Goal: Information Seeking & Learning: Learn about a topic

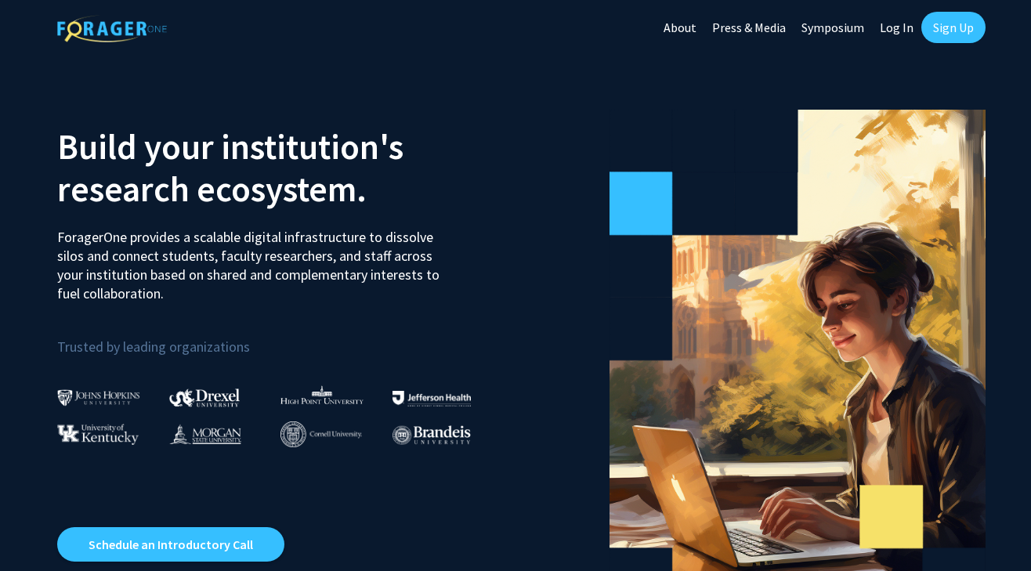
click at [955, 27] on link "Sign Up" at bounding box center [953, 27] width 64 height 31
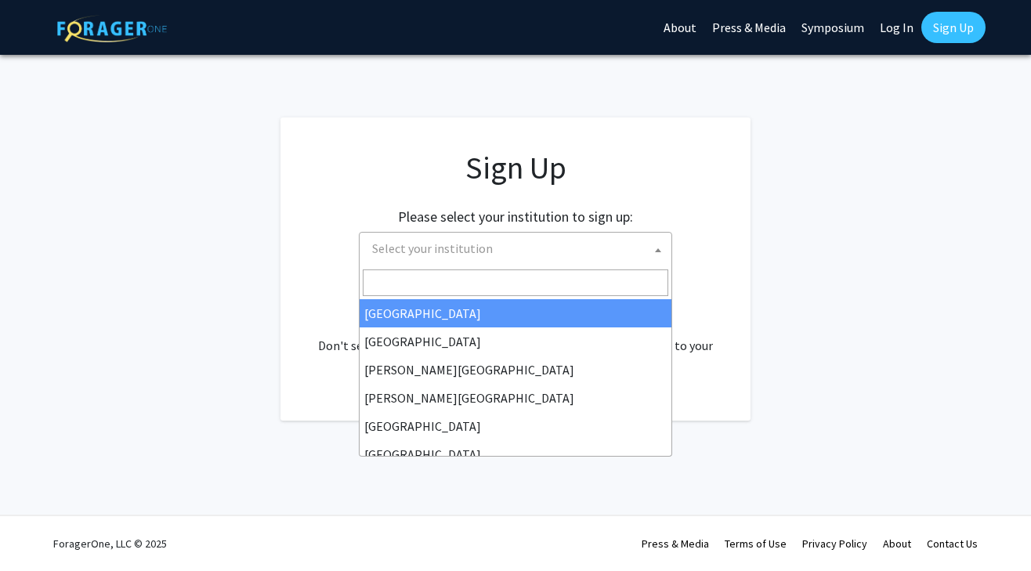
click at [596, 236] on span "Select your institution" at bounding box center [519, 249] width 306 height 32
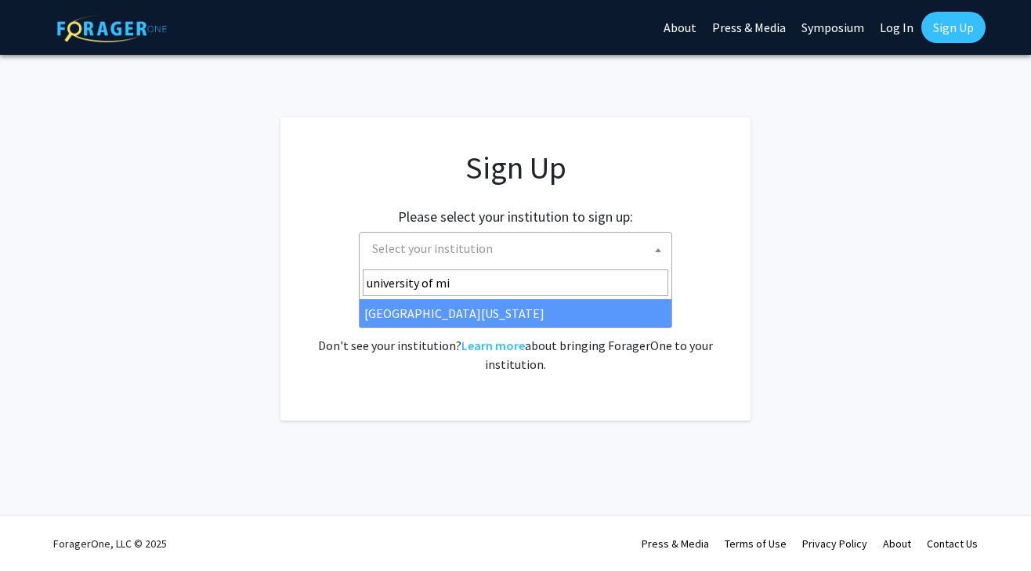
type input "university of mi"
select select "33"
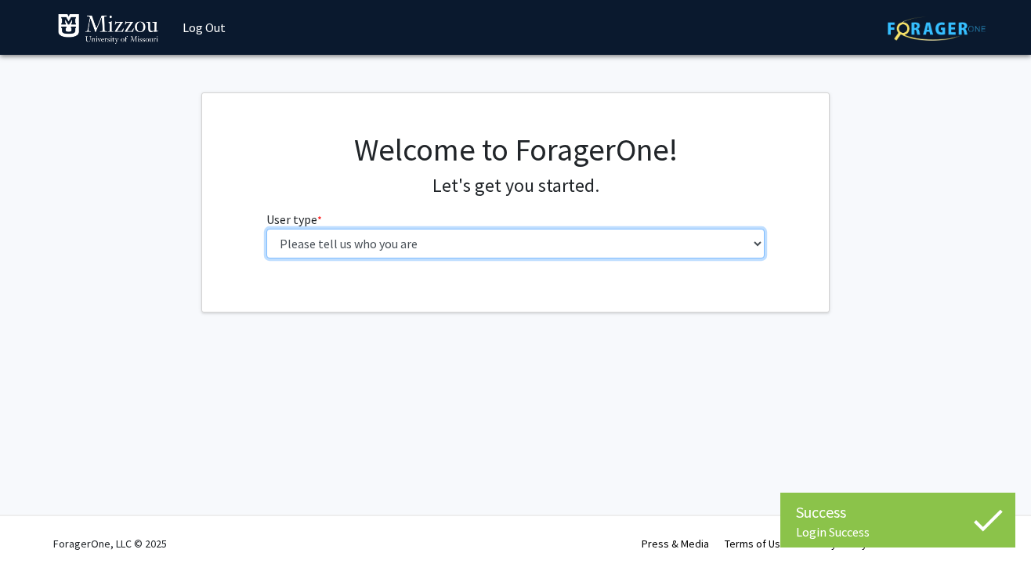
select select "1: undergrad"
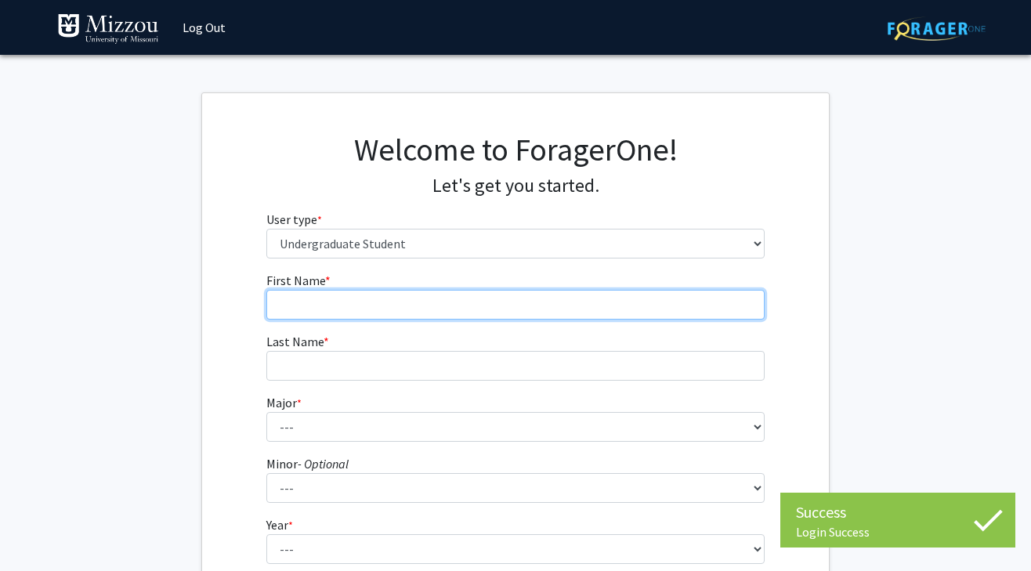
click at [509, 298] on input "First Name * required" at bounding box center [515, 305] width 499 height 30
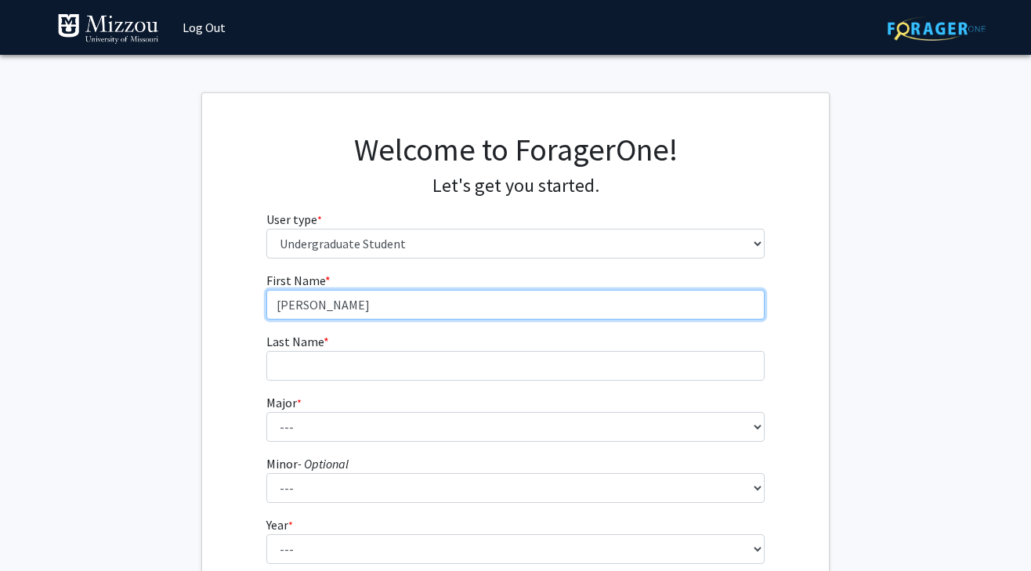
type input "[PERSON_NAME]"
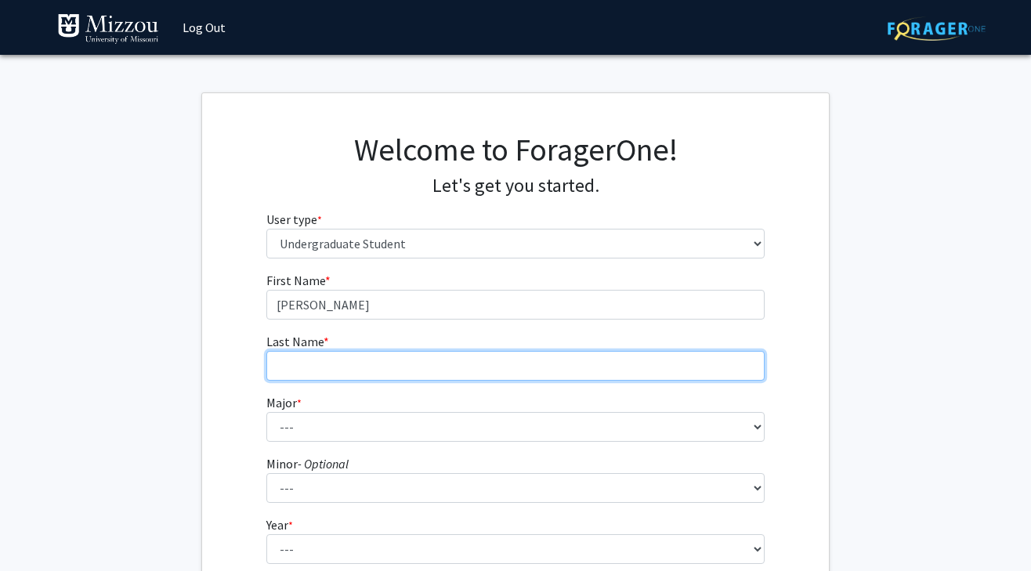
click at [509, 374] on input "Last Name * required" at bounding box center [515, 366] width 499 height 30
type input "[PERSON_NAME]"
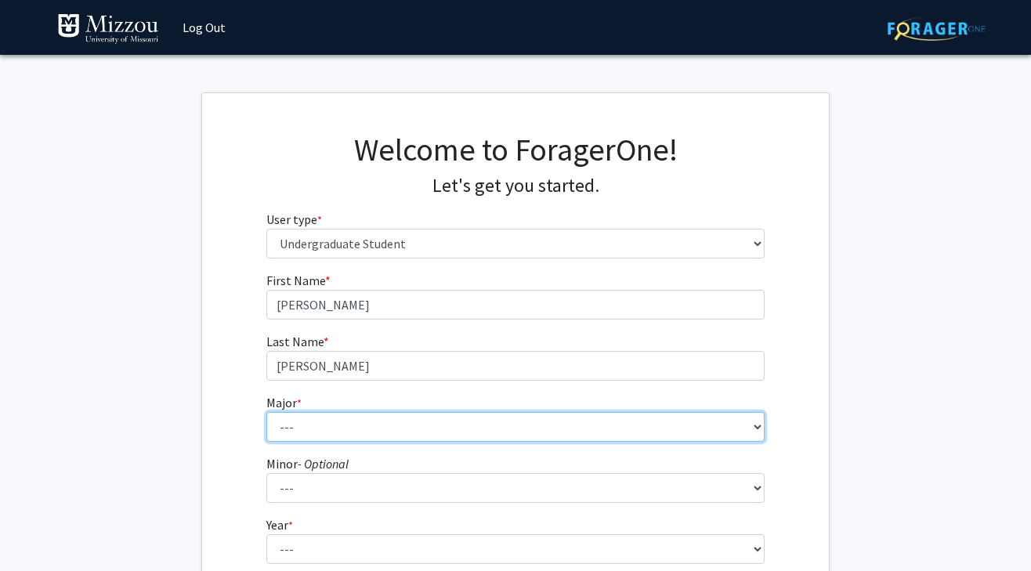
select select "115: 2607"
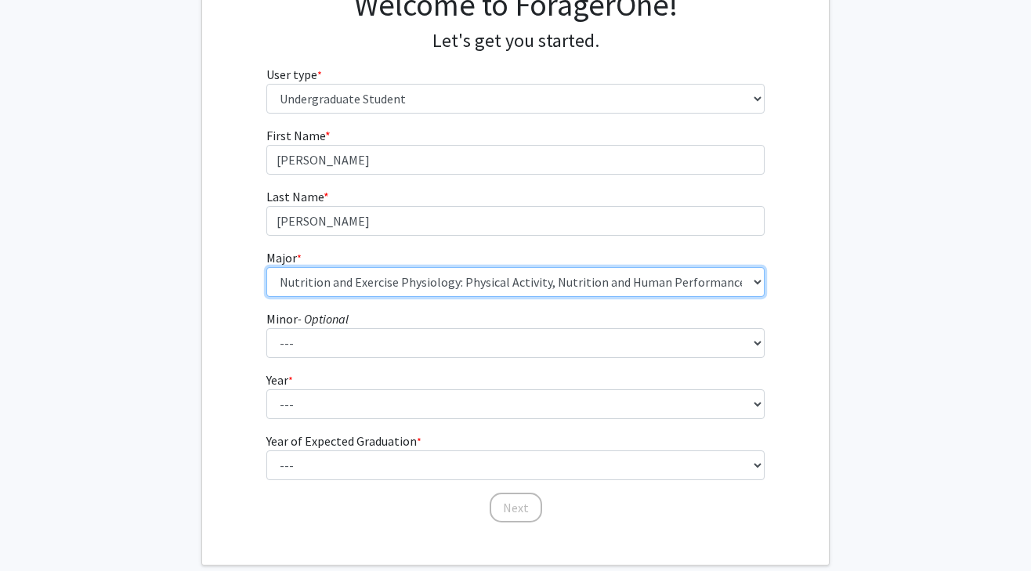
scroll to position [167, 0]
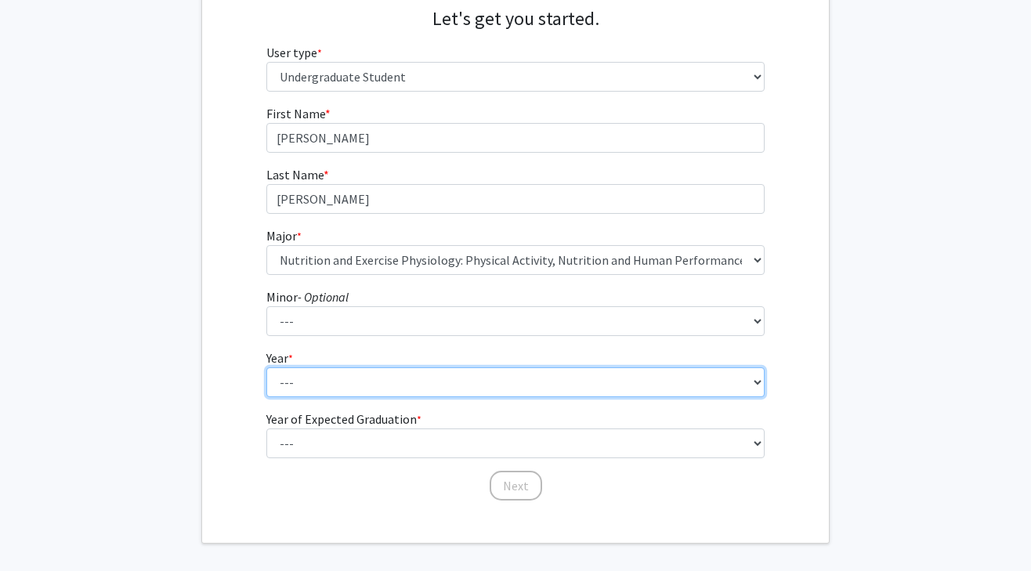
select select "1: first-year"
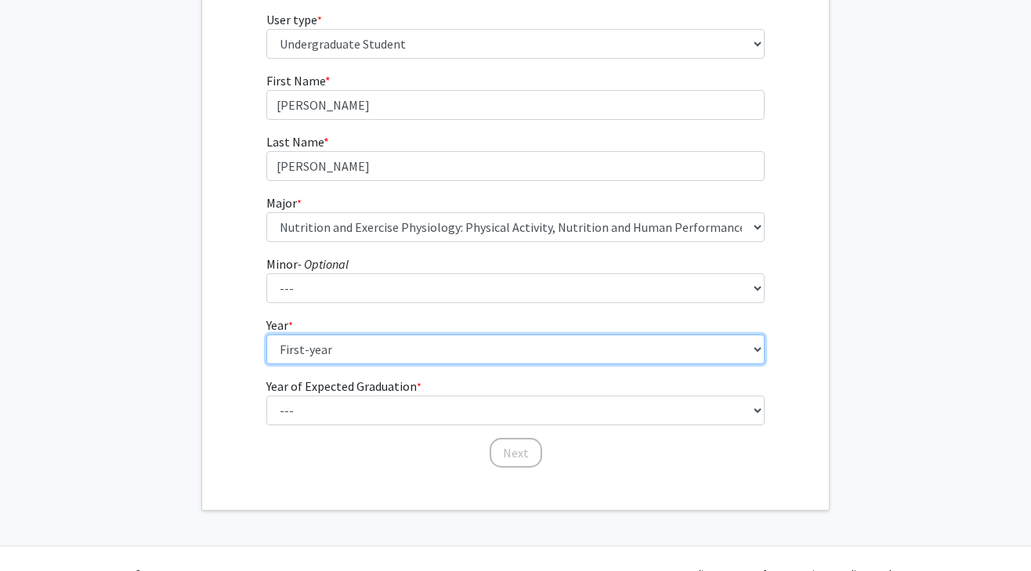
scroll to position [201, 0]
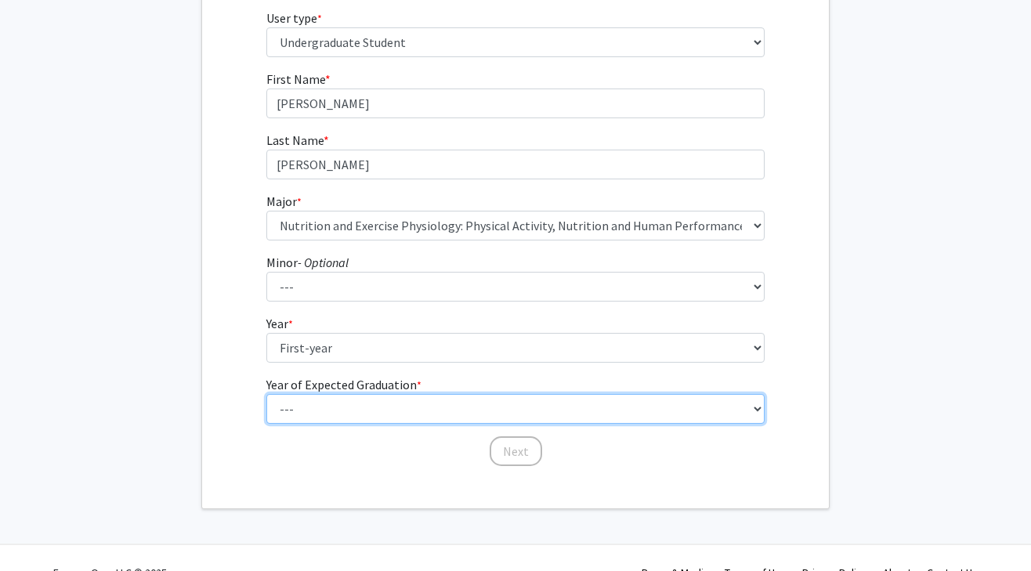
select select "5: 2029"
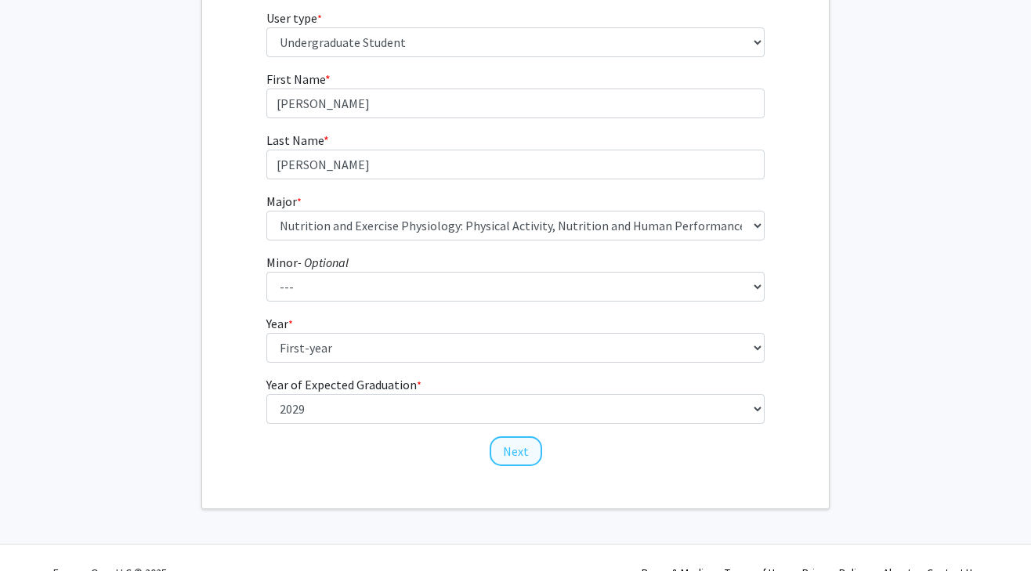
click at [520, 454] on button "Next" at bounding box center [516, 451] width 52 height 30
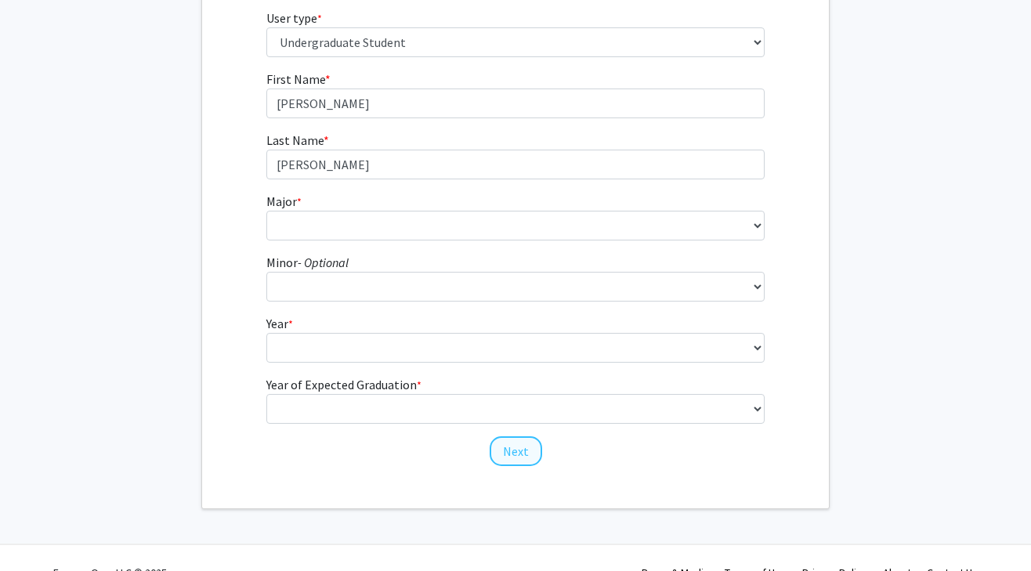
scroll to position [0, 0]
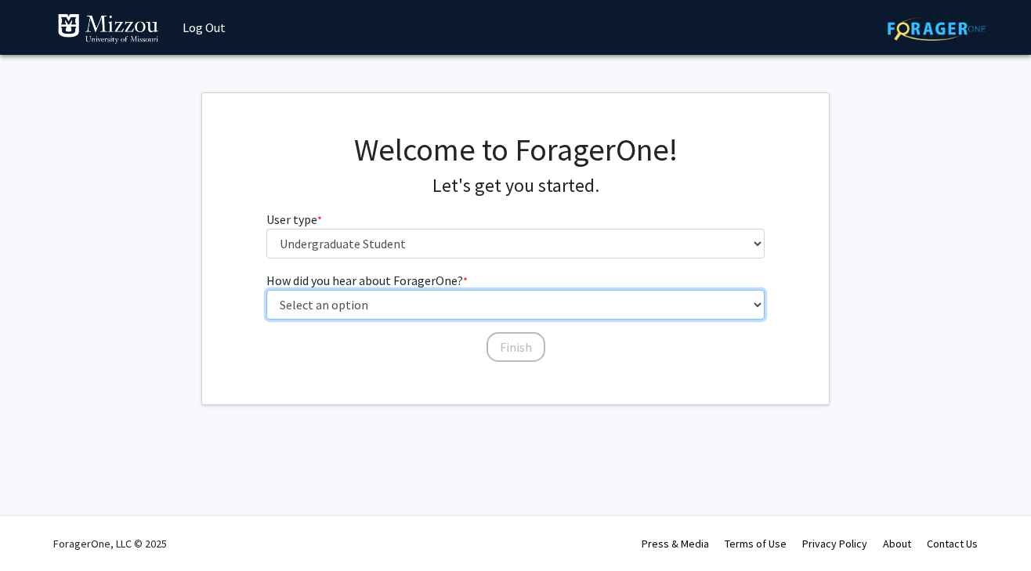
select select "2: faculty_recommendation"
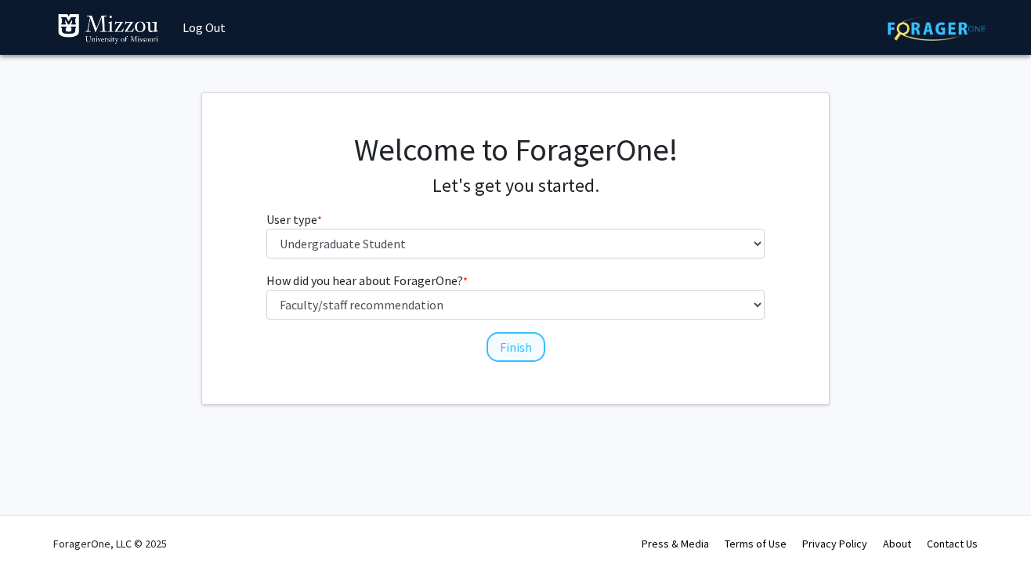
click at [514, 341] on button "Finish" at bounding box center [515, 347] width 59 height 30
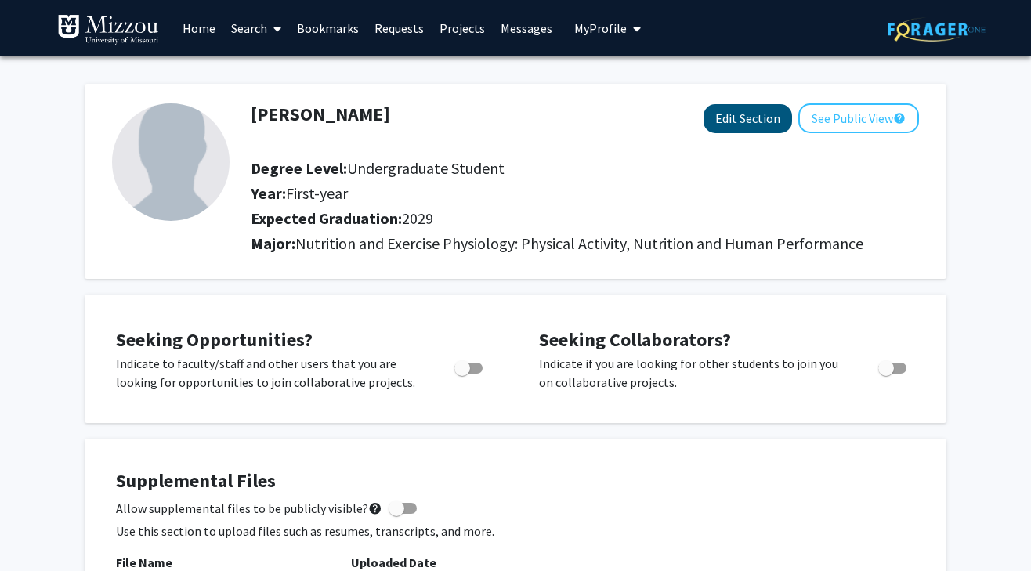
click at [754, 129] on button "Edit Section" at bounding box center [747, 118] width 89 height 29
select select "first-year"
select select "2029"
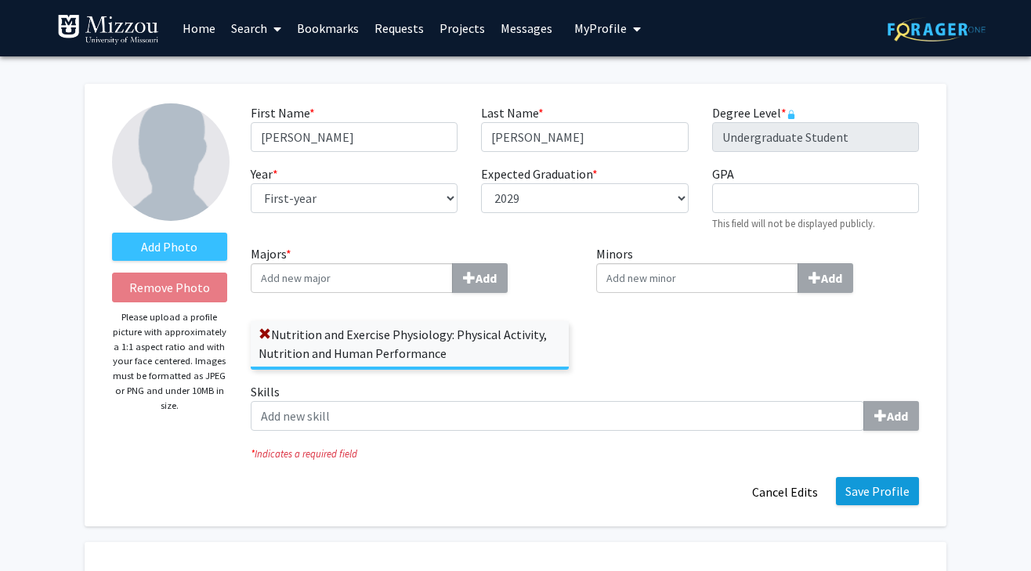
click at [879, 484] on button "Save Profile" at bounding box center [877, 491] width 83 height 28
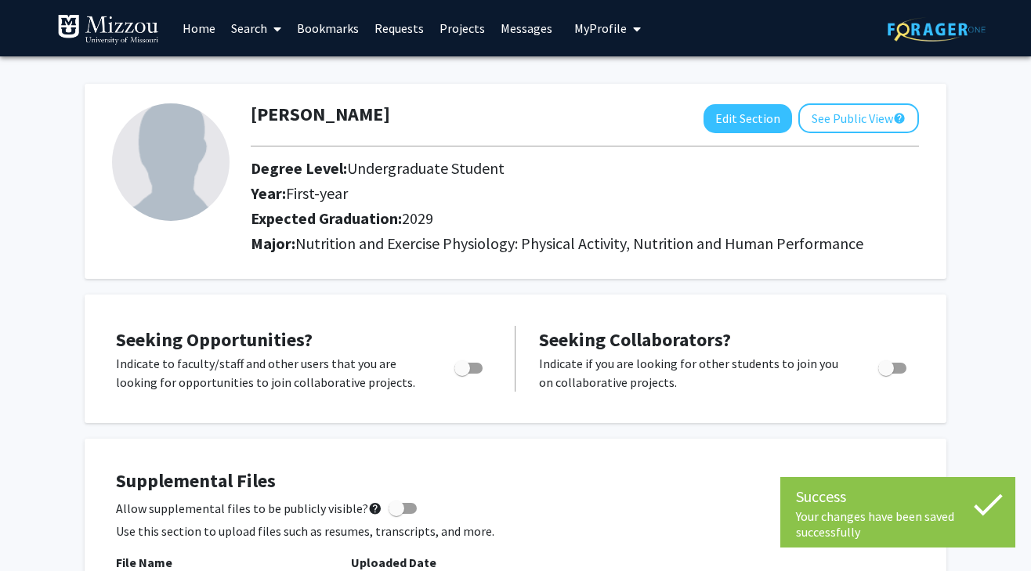
click at [246, 28] on link "Search" at bounding box center [256, 28] width 66 height 55
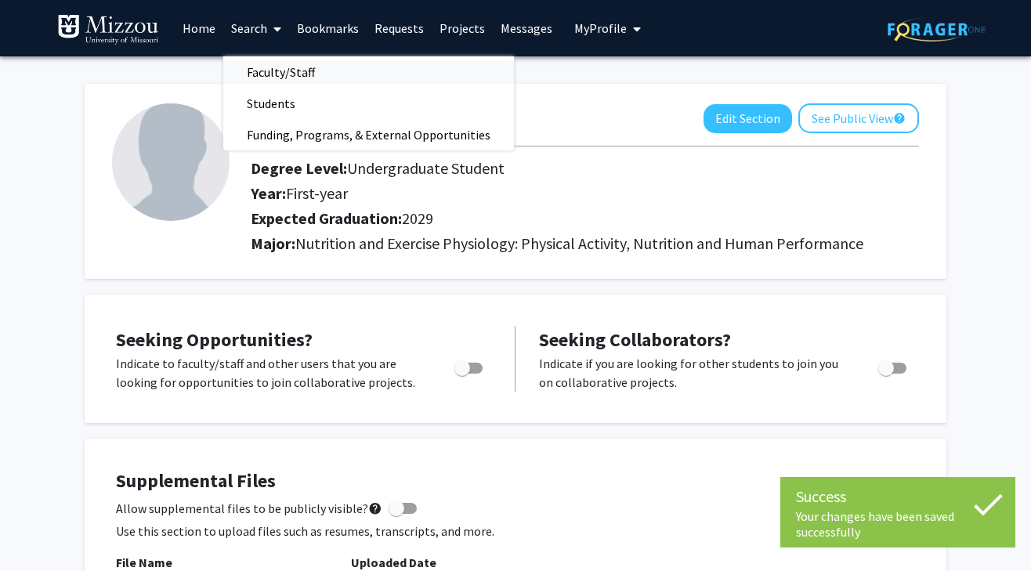
click at [264, 73] on span "Faculty/Staff" at bounding box center [280, 71] width 115 height 31
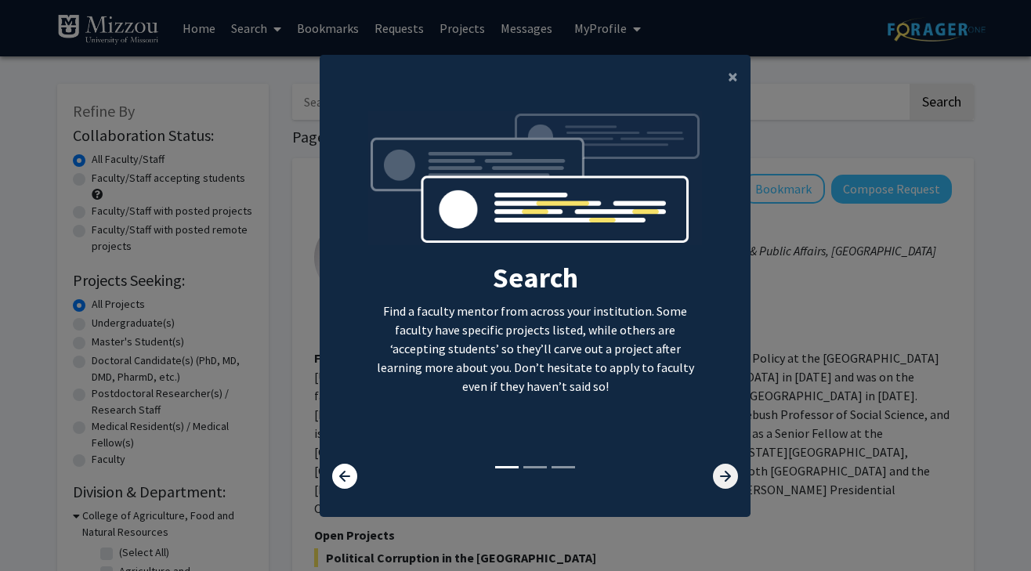
click at [727, 485] on icon at bounding box center [725, 476] width 25 height 25
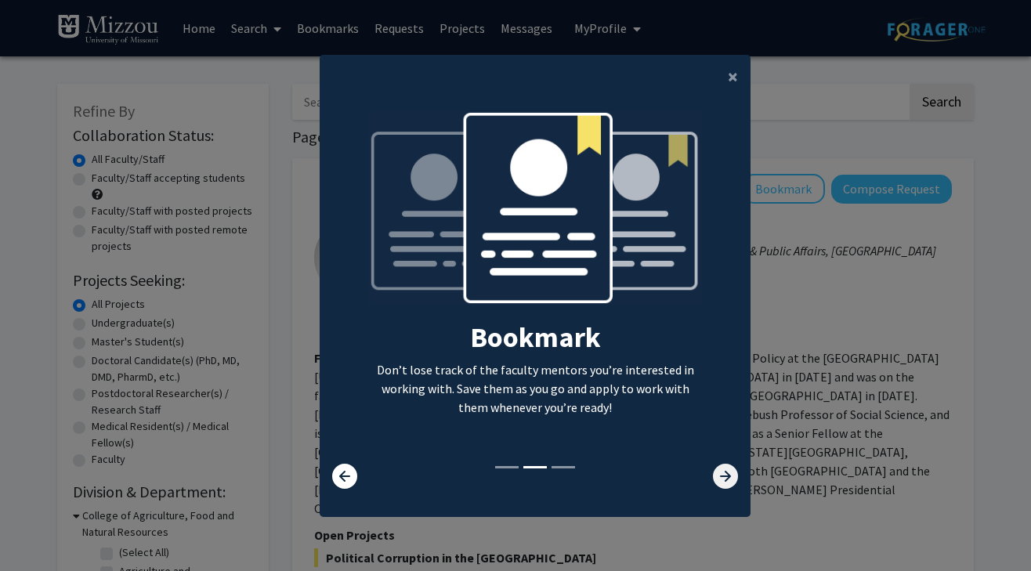
click at [727, 485] on icon at bounding box center [725, 476] width 25 height 25
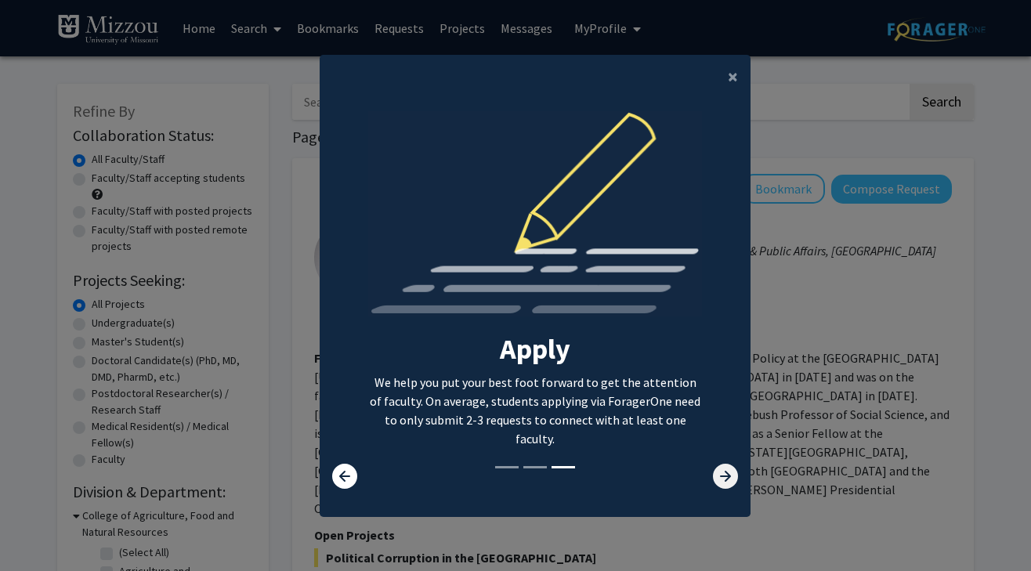
click at [727, 485] on icon at bounding box center [725, 476] width 25 height 25
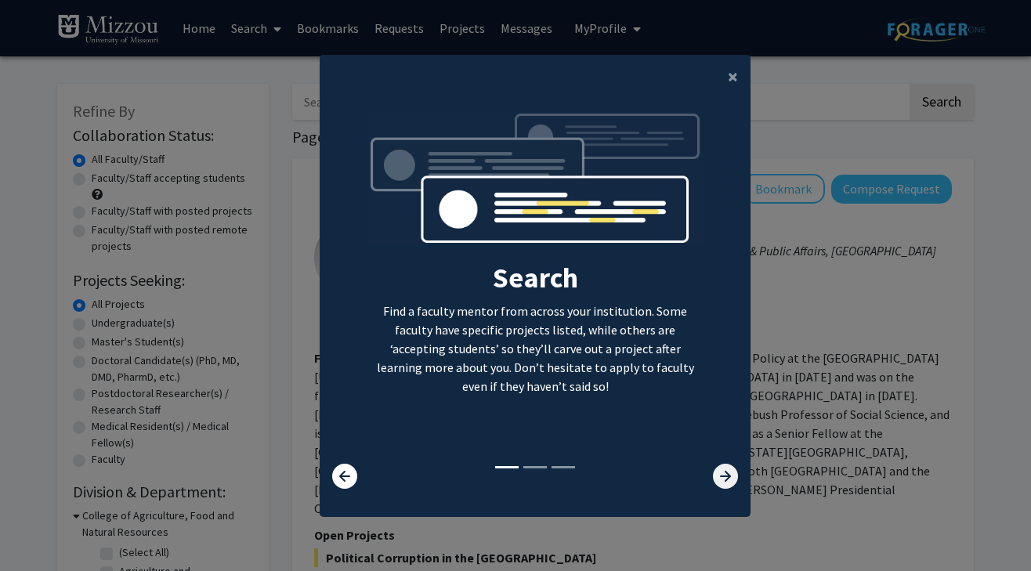
click at [727, 485] on icon at bounding box center [725, 476] width 25 height 25
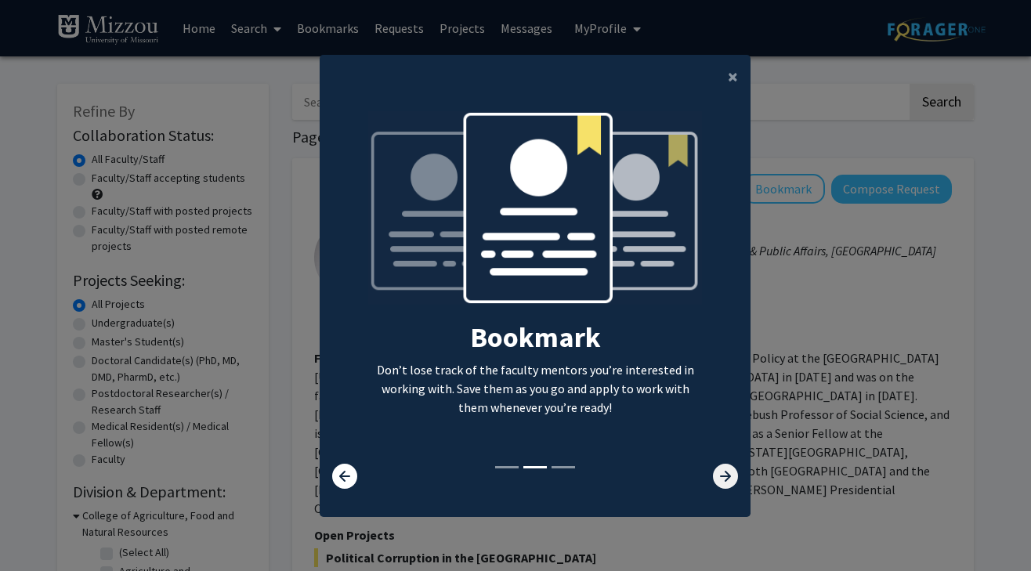
click at [727, 485] on icon at bounding box center [725, 476] width 25 height 25
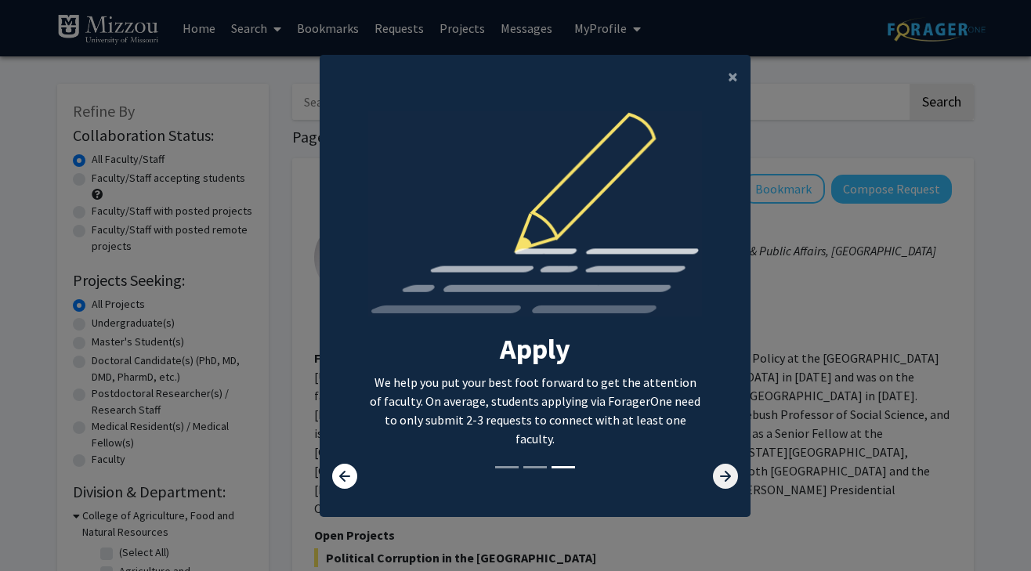
click at [726, 485] on icon at bounding box center [725, 476] width 25 height 25
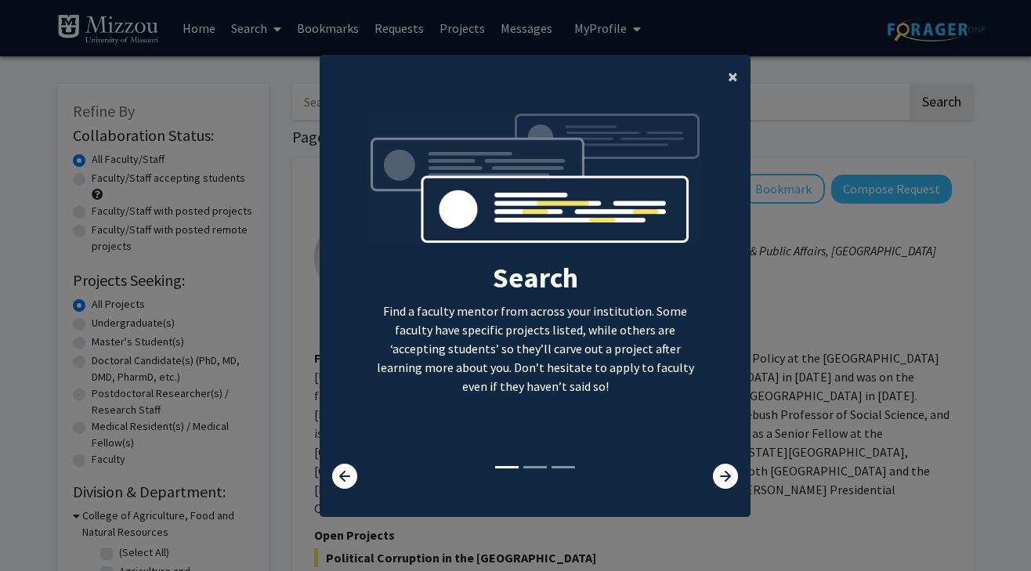
click at [727, 71] on button "×" at bounding box center [732, 77] width 35 height 44
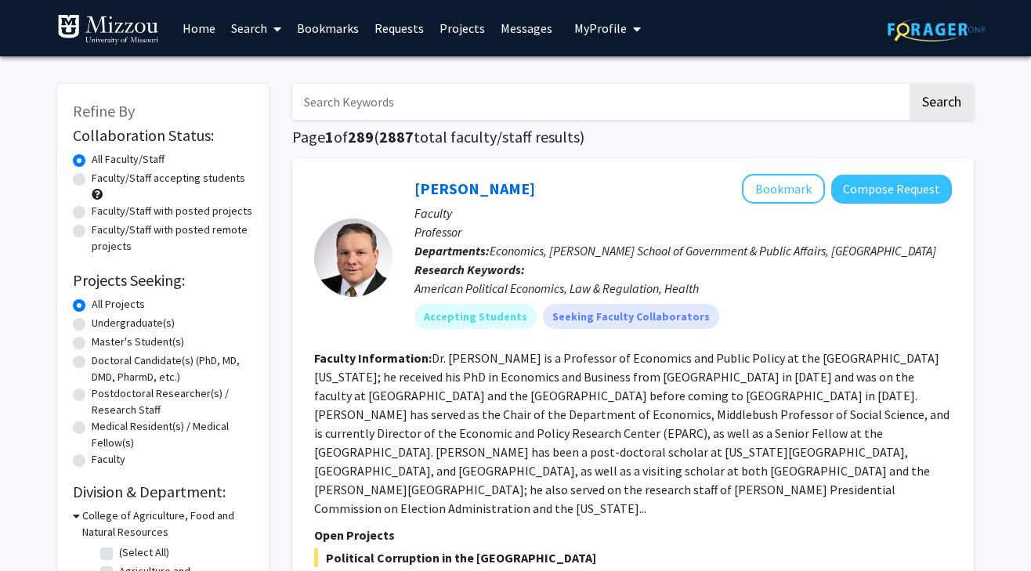
click at [576, 114] on input "Search Keywords" at bounding box center [599, 102] width 615 height 36
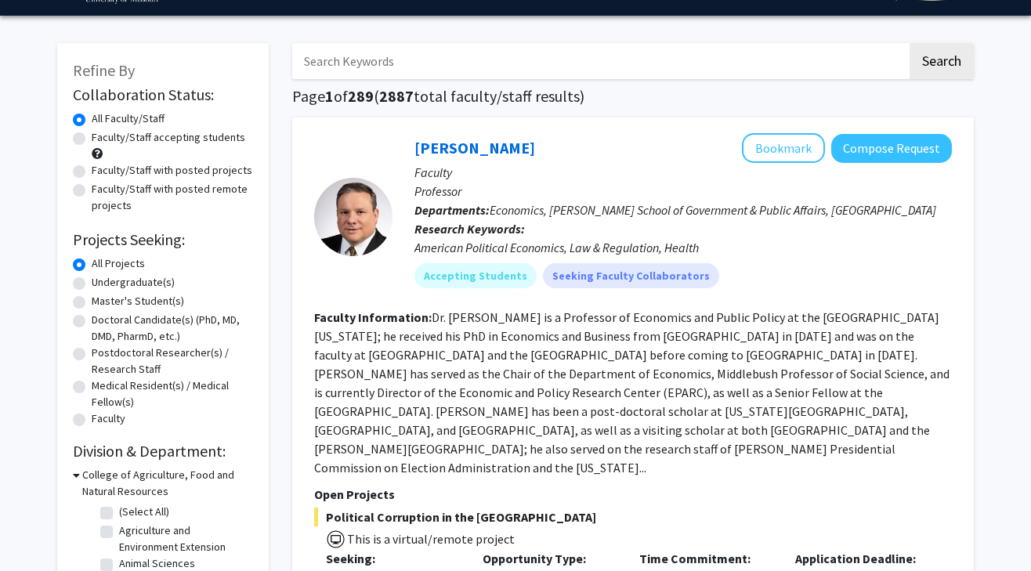
scroll to position [40, 0]
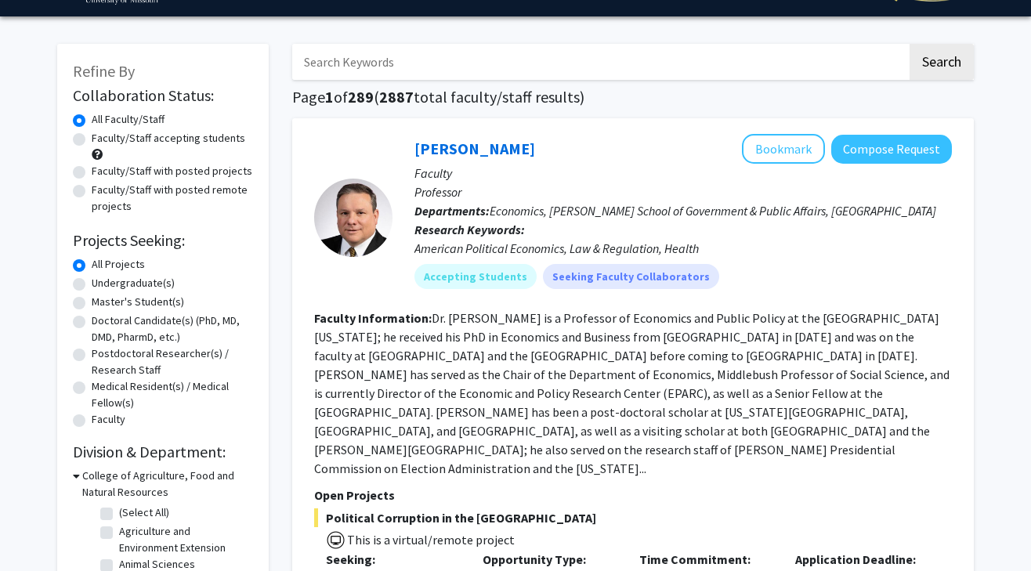
click at [92, 176] on label "Faculty/Staff with posted projects" at bounding box center [172, 171] width 161 height 16
click at [92, 173] on input "Faculty/Staff with posted projects" at bounding box center [97, 168] width 10 height 10
radio input "true"
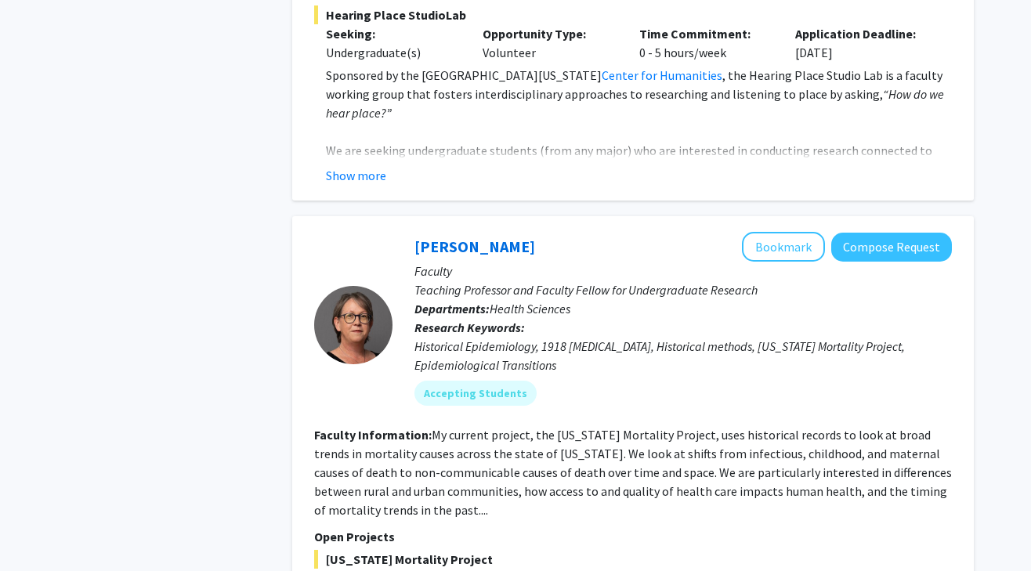
scroll to position [2456, 0]
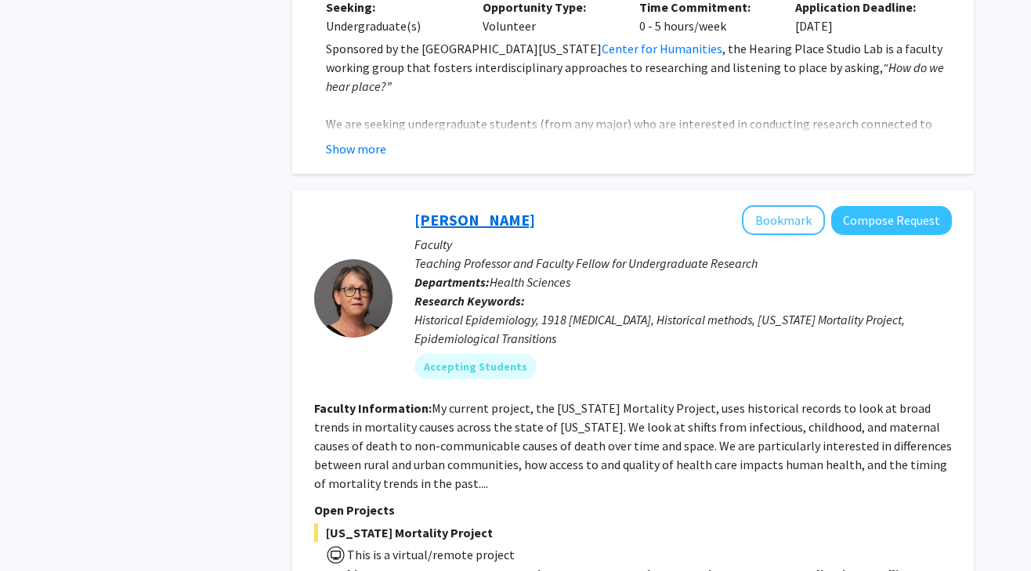
click at [445, 210] on link "[PERSON_NAME]" at bounding box center [474, 220] width 121 height 20
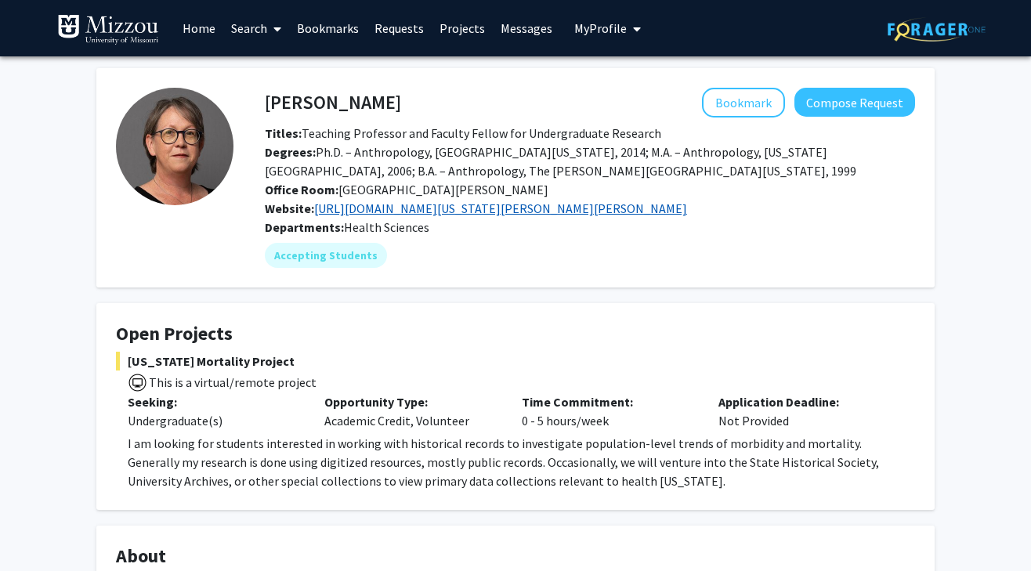
click at [567, 214] on link "[URL][DOMAIN_NAME][US_STATE][PERSON_NAME][PERSON_NAME]" at bounding box center [500, 209] width 373 height 16
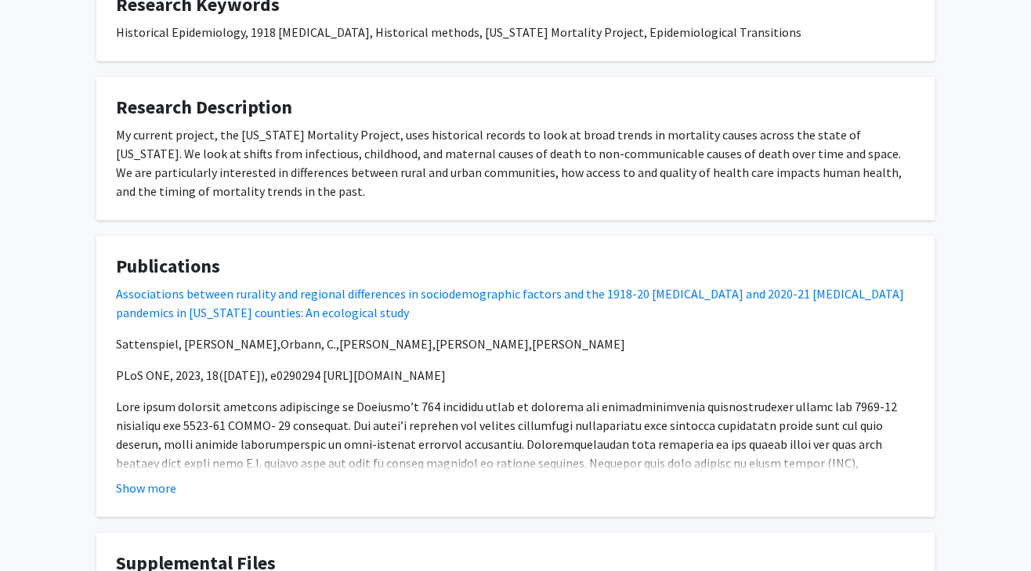
scroll to position [773, 0]
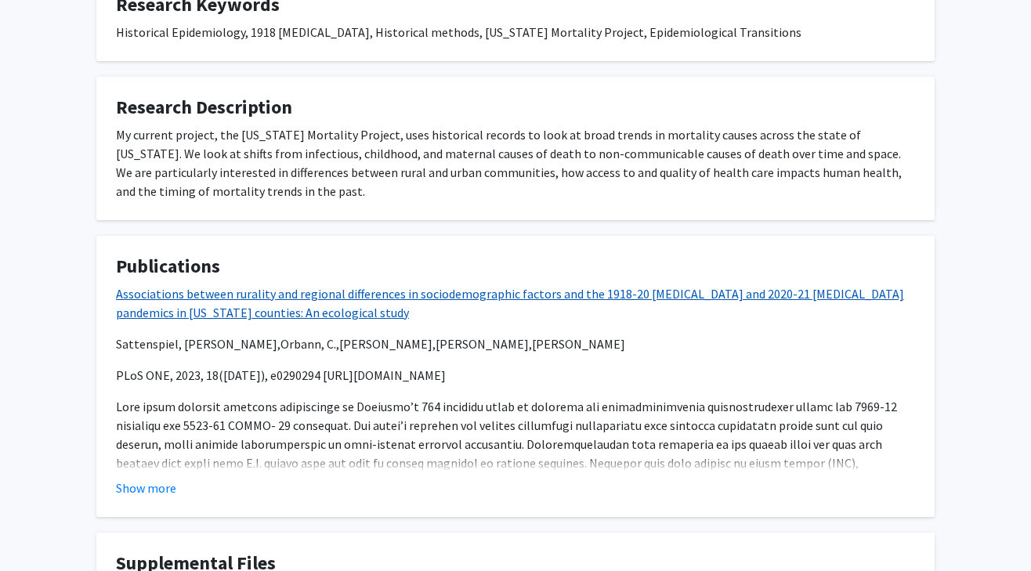
click at [765, 295] on link "Associations between rurality and regional differences in sociodemographic fact…" at bounding box center [510, 303] width 788 height 34
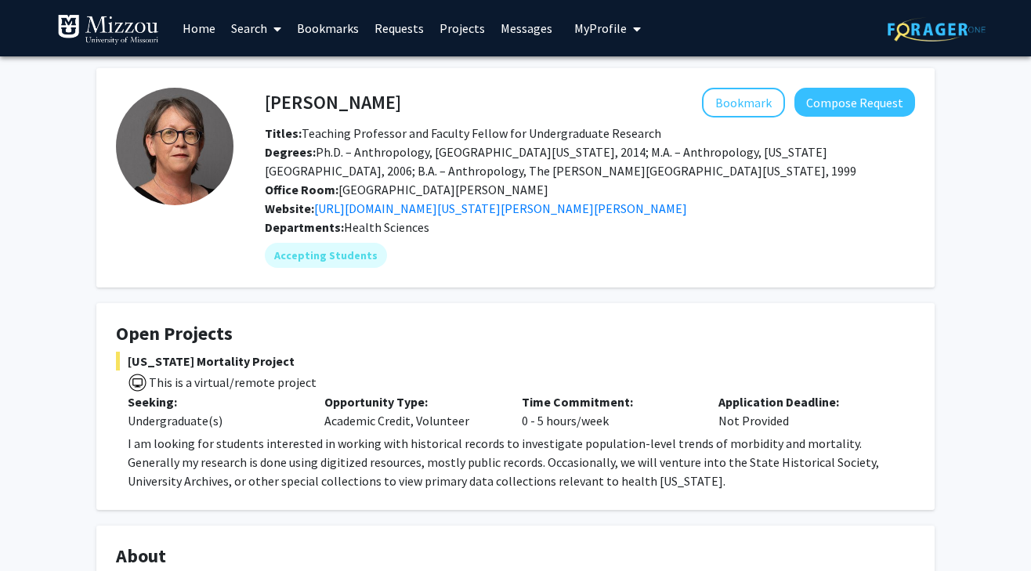
scroll to position [0, 0]
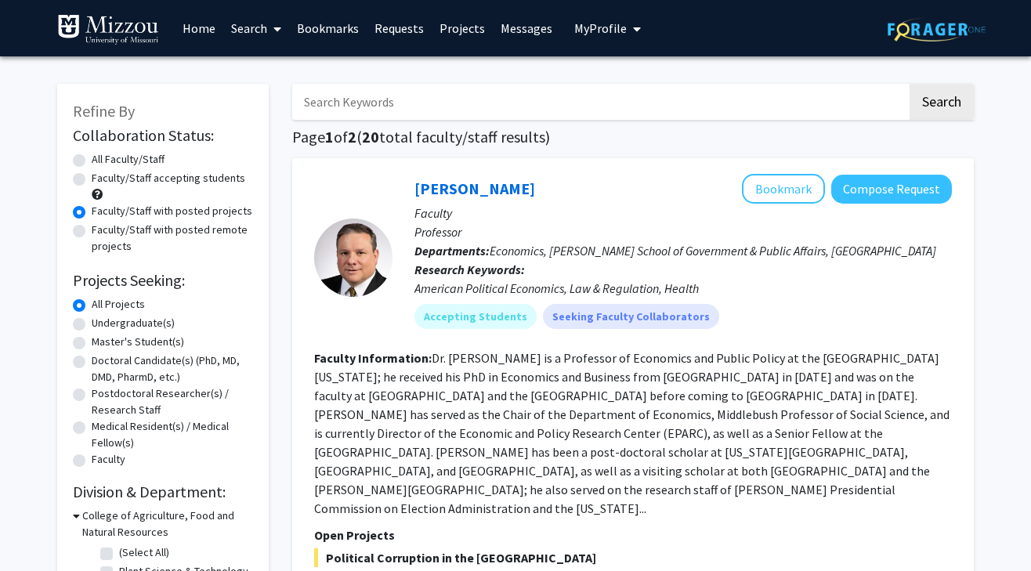
click at [92, 165] on label "All Faculty/Staff" at bounding box center [128, 159] width 73 height 16
click at [92, 161] on input "All Faculty/Staff" at bounding box center [97, 156] width 10 height 10
radio input "true"
click at [389, 106] on input "Search Keywords" at bounding box center [599, 102] width 615 height 36
type input "m"
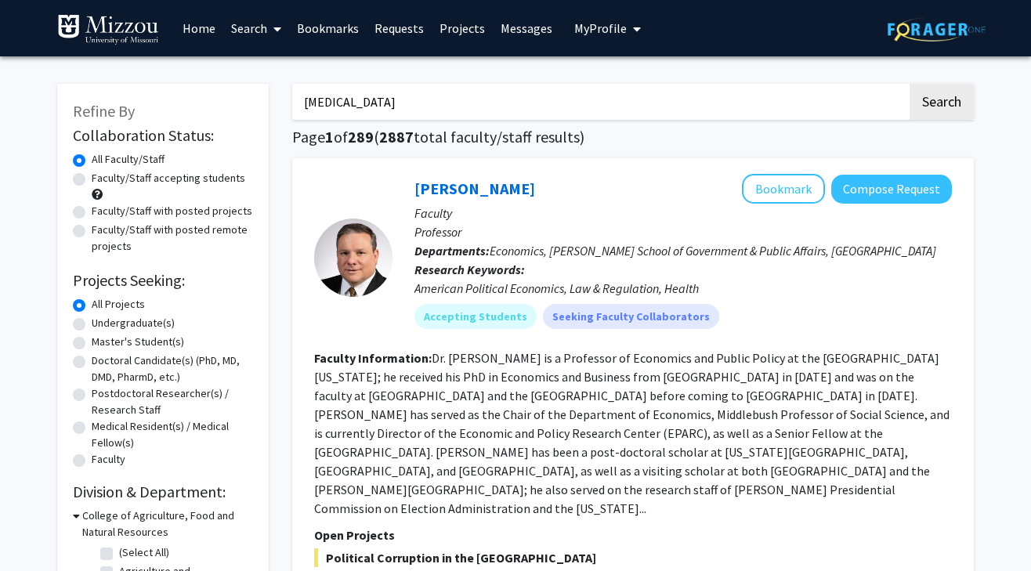
type input "[MEDICAL_DATA]"
click at [941, 104] on button "Search" at bounding box center [942, 102] width 64 height 36
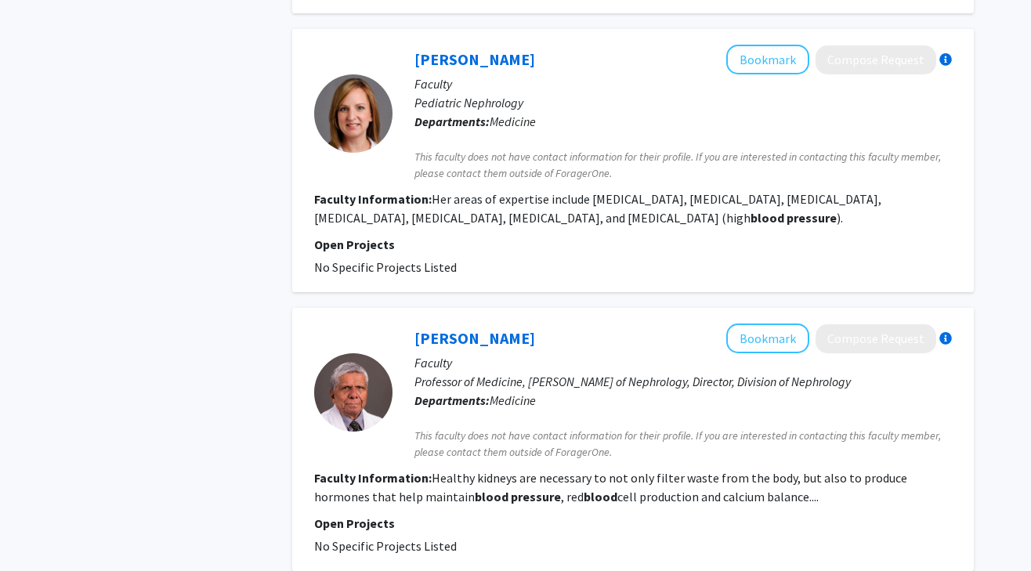
scroll to position [2669, 0]
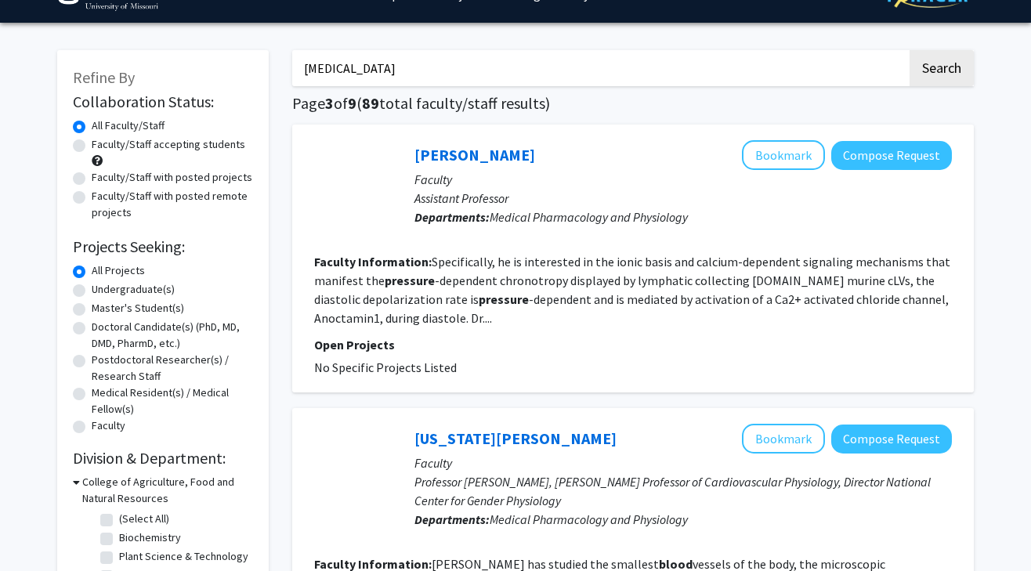
scroll to position [42, 0]
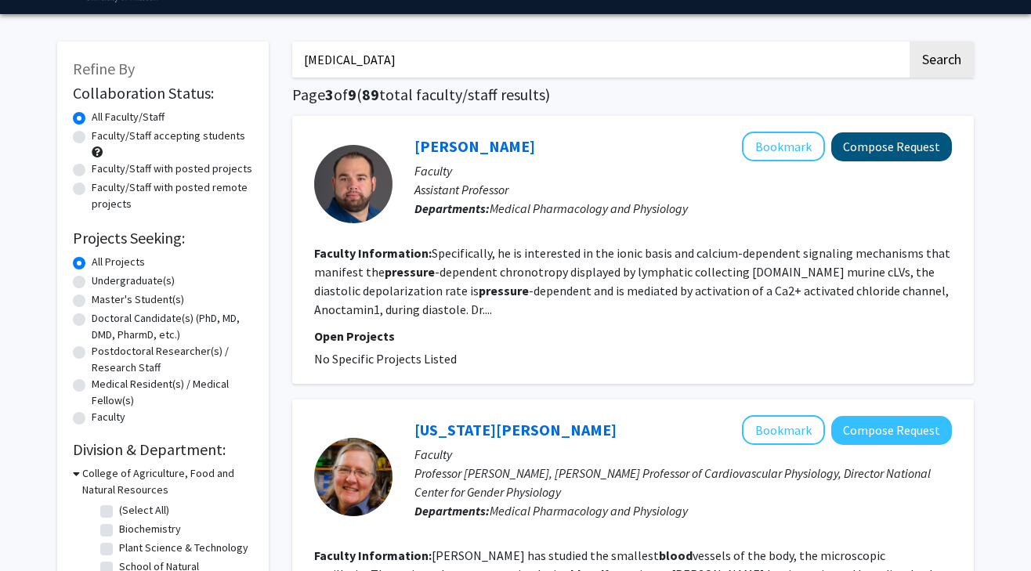
click at [925, 157] on button "Compose Request" at bounding box center [891, 146] width 121 height 29
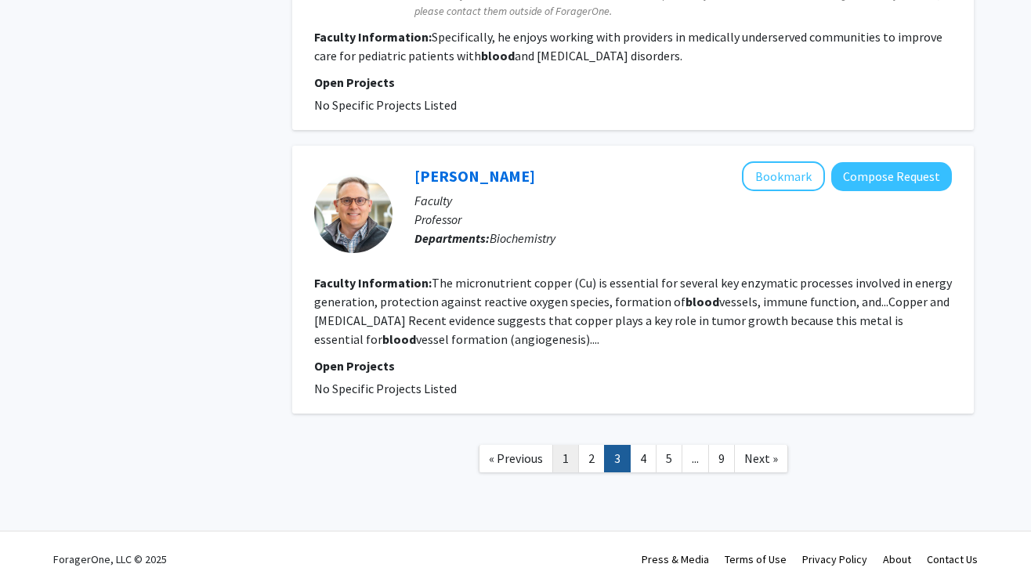
scroll to position [2742, 0]
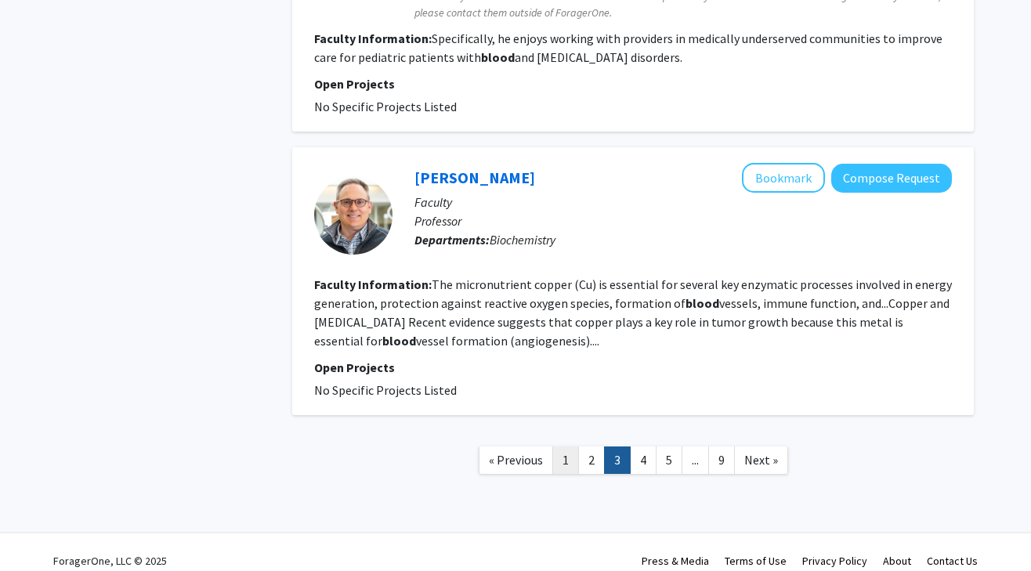
click at [566, 452] on link "1" at bounding box center [565, 460] width 27 height 27
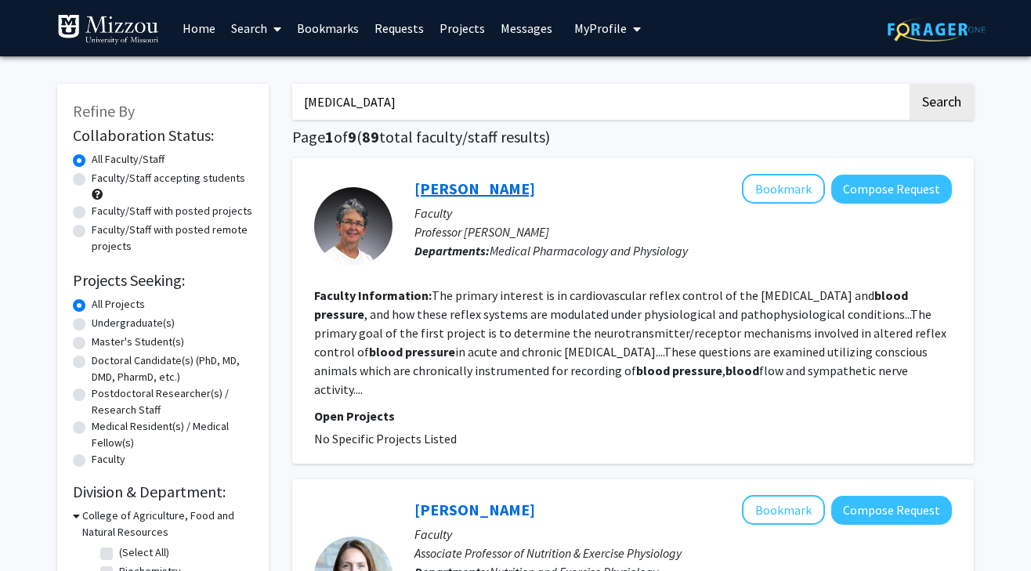
click at [490, 197] on link "[PERSON_NAME]" at bounding box center [474, 189] width 121 height 20
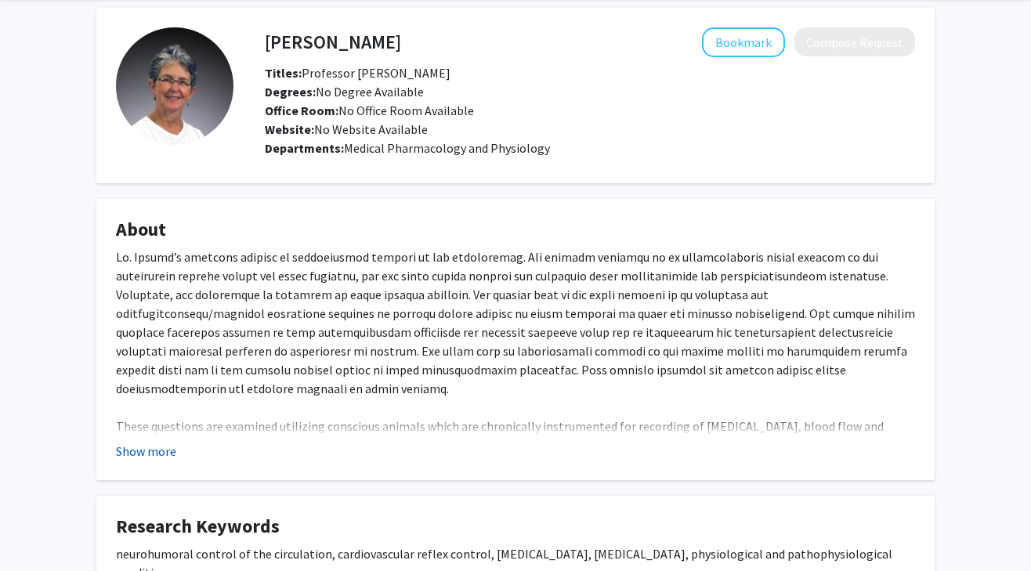
scroll to position [60, 0]
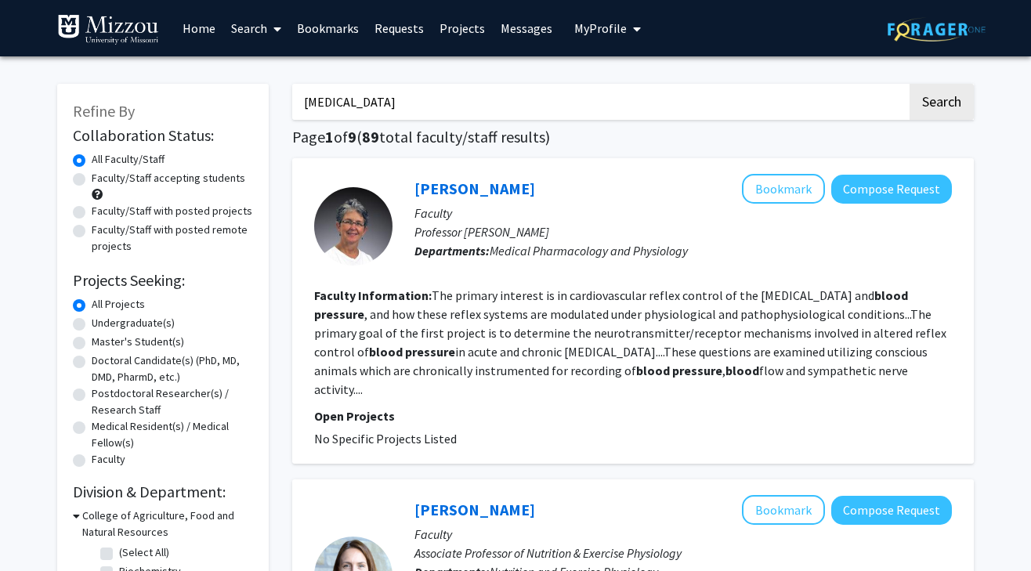
click at [368, 118] on input "[MEDICAL_DATA]" at bounding box center [599, 102] width 615 height 36
click at [101, 326] on label "Undergraduate(s)" at bounding box center [133, 323] width 83 height 16
click at [101, 325] on input "Undergraduate(s)" at bounding box center [97, 320] width 10 height 10
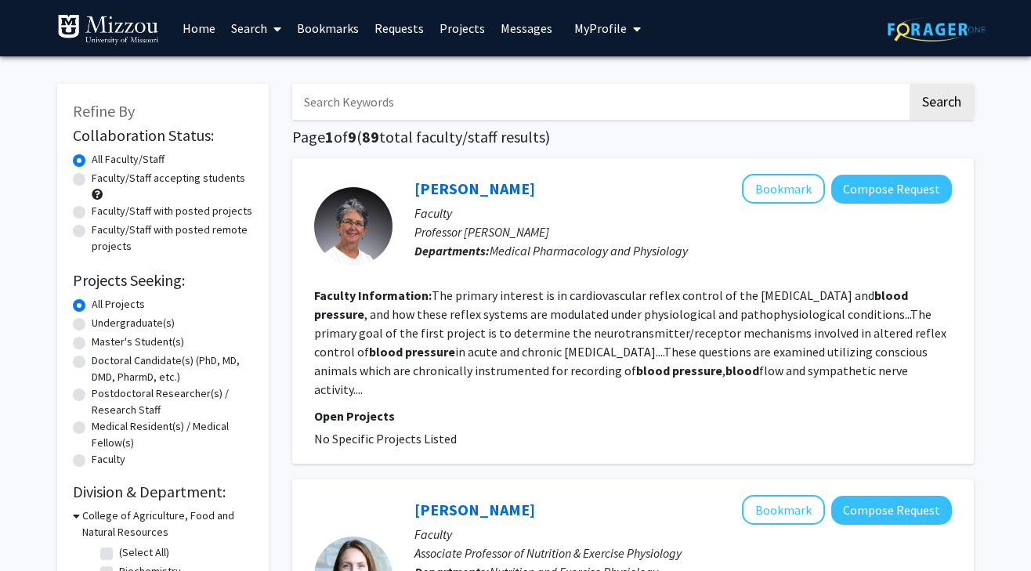
radio input "true"
